Goal: Navigation & Orientation: Find specific page/section

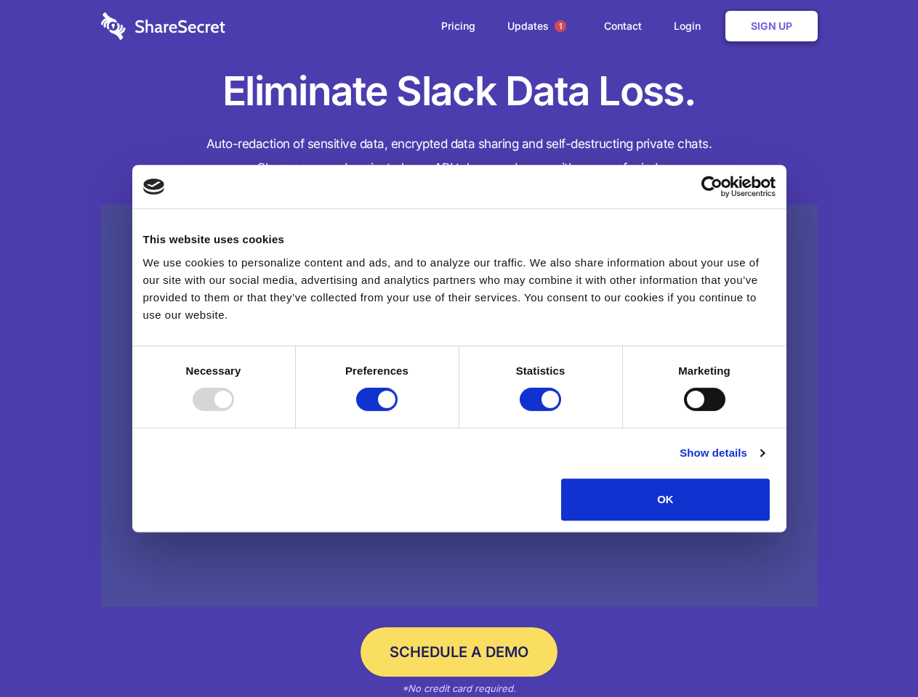
click at [234, 411] on div at bounding box center [213, 399] width 41 height 23
click at [397, 411] on input "Preferences" at bounding box center [376, 399] width 41 height 23
checkbox input "false"
click at [542, 411] on input "Statistics" at bounding box center [539, 399] width 41 height 23
checkbox input "false"
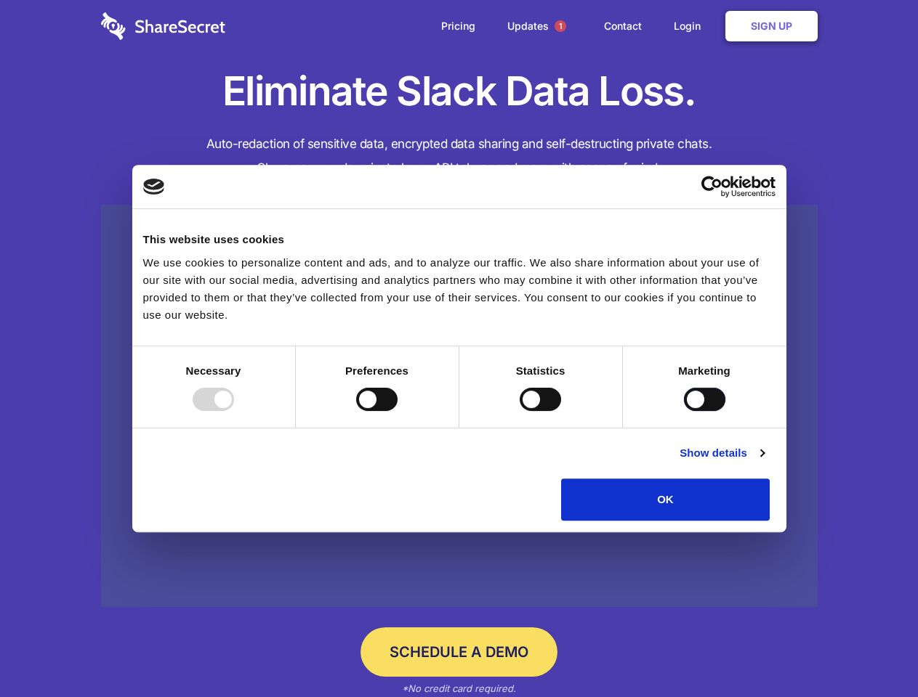
click at [684, 411] on input "Marketing" at bounding box center [704, 399] width 41 height 23
checkbox input "true"
click at [764, 462] on link "Show details" at bounding box center [721, 453] width 84 height 17
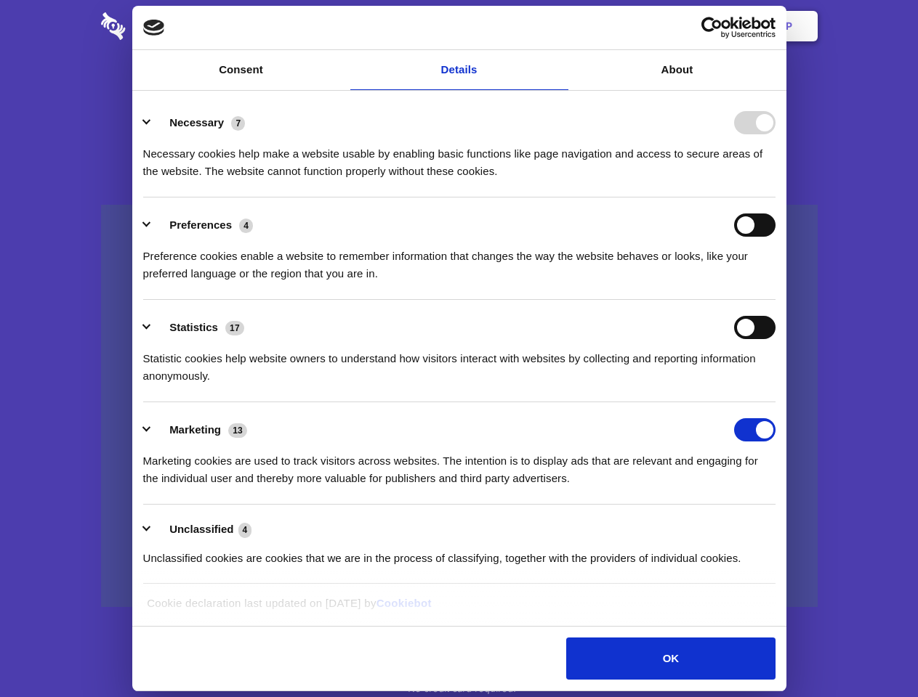
click at [775, 198] on li "Necessary 7 Necessary cookies help make a website usable by enabling basic func…" at bounding box center [459, 146] width 632 height 102
click at [559, 26] on span "1" at bounding box center [560, 26] width 12 height 12
